Goal: Task Accomplishment & Management: Complete application form

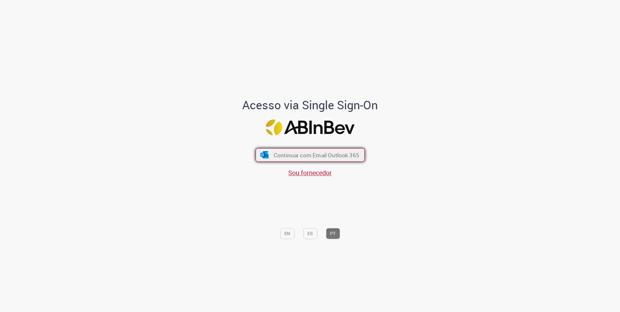
click at [293, 157] on span "Continuar com Email Outlook 365" at bounding box center [316, 154] width 86 height 7
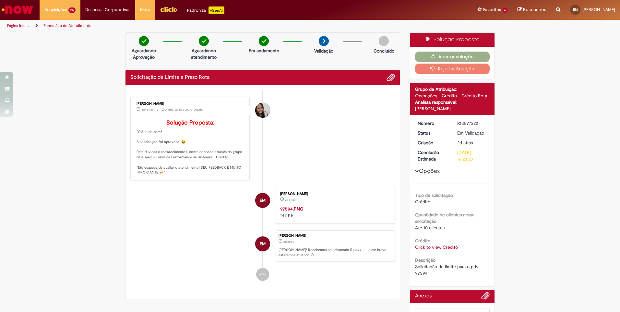
click at [438, 248] on link "Click to view Crédito" at bounding box center [436, 247] width 43 height 6
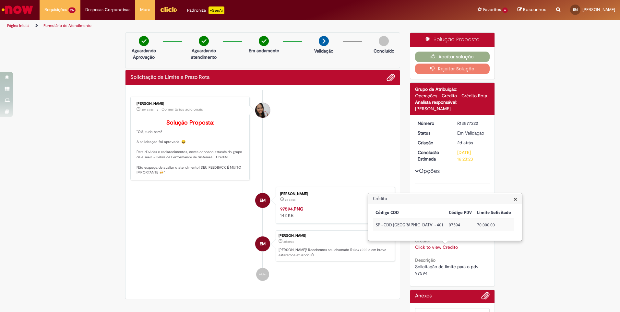
click at [513, 199] on span "×" at bounding box center [515, 198] width 4 height 9
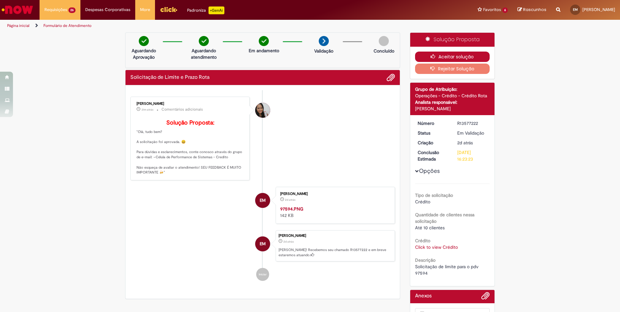
click at [445, 60] on button "Aceitar solução" at bounding box center [452, 57] width 75 height 10
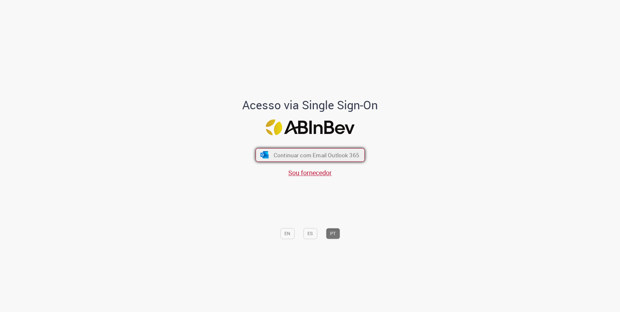
click at [295, 154] on span "Continuar com Email Outlook 365" at bounding box center [316, 154] width 86 height 7
click at [300, 157] on span "Continuar com Email Outlook 365" at bounding box center [316, 154] width 86 height 7
click at [273, 156] on span "Continuar com Email Outlook 365" at bounding box center [316, 154] width 86 height 7
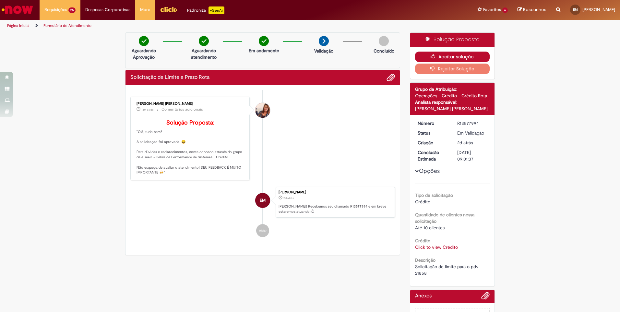
click at [438, 54] on button "Aceitar solução" at bounding box center [452, 57] width 75 height 10
